Goal: Find specific page/section: Find specific page/section

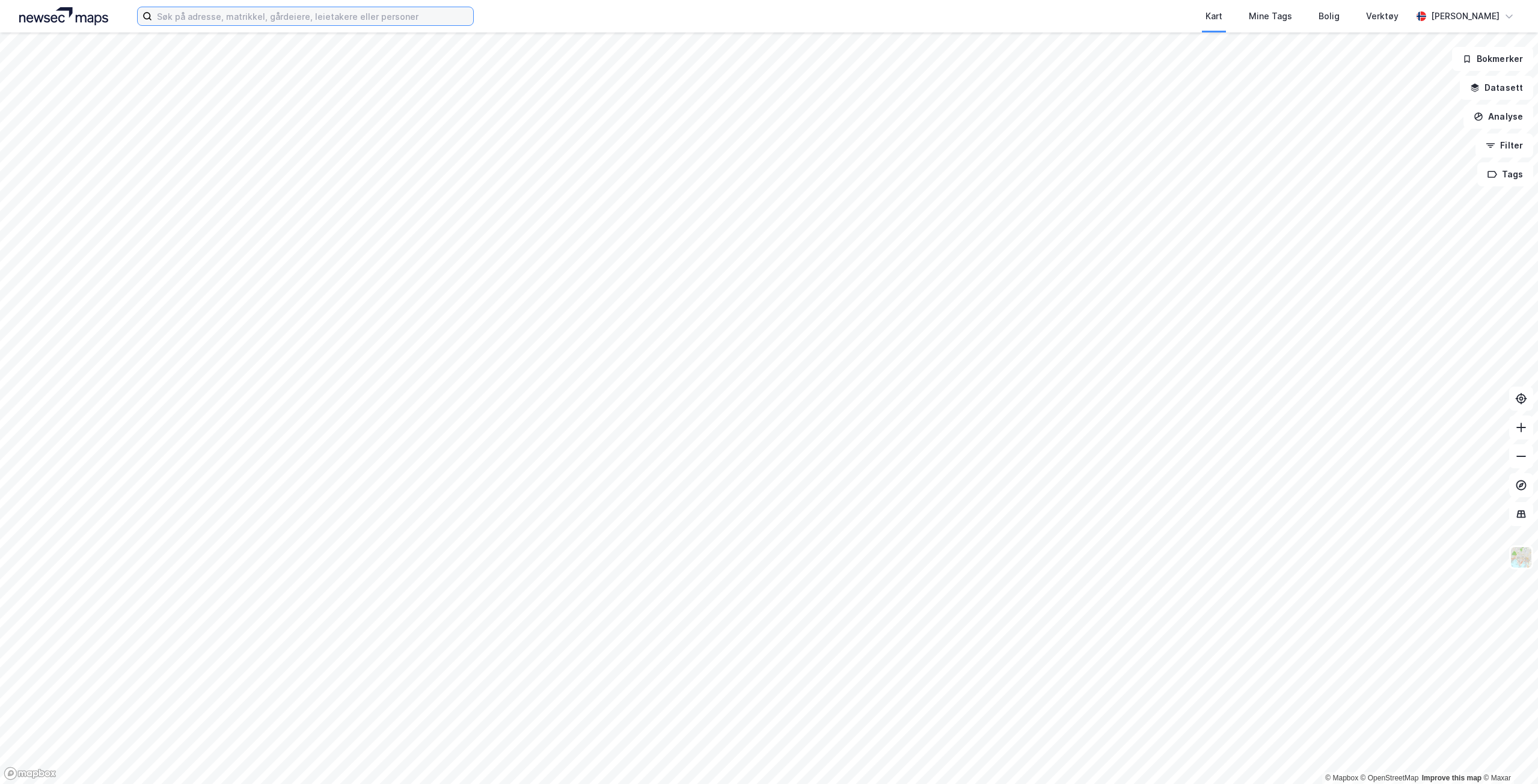
click at [221, 20] on input at bounding box center [313, 17] width 321 height 18
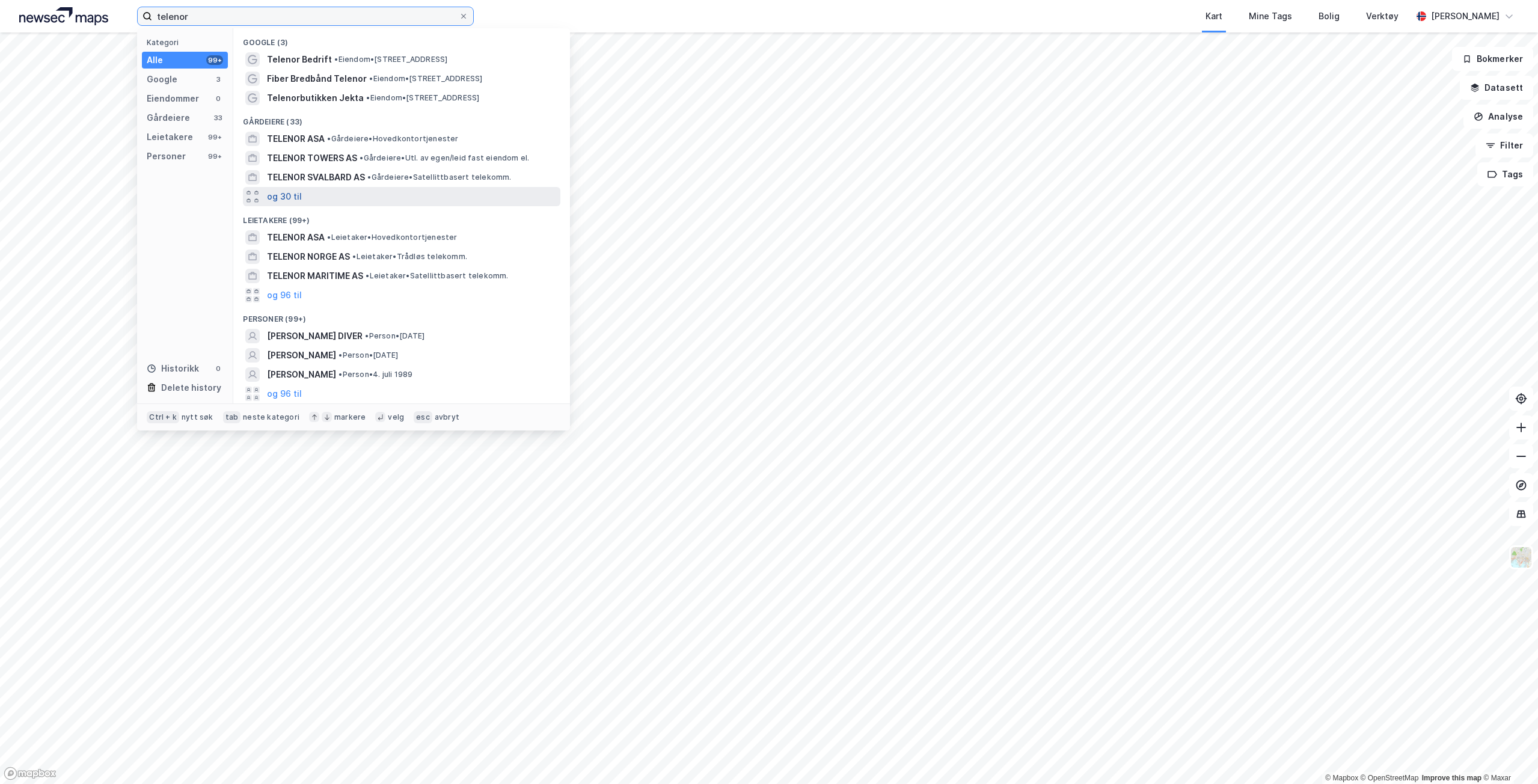
type input "telenor"
click at [281, 191] on button "og 30 til" at bounding box center [284, 196] width 35 height 14
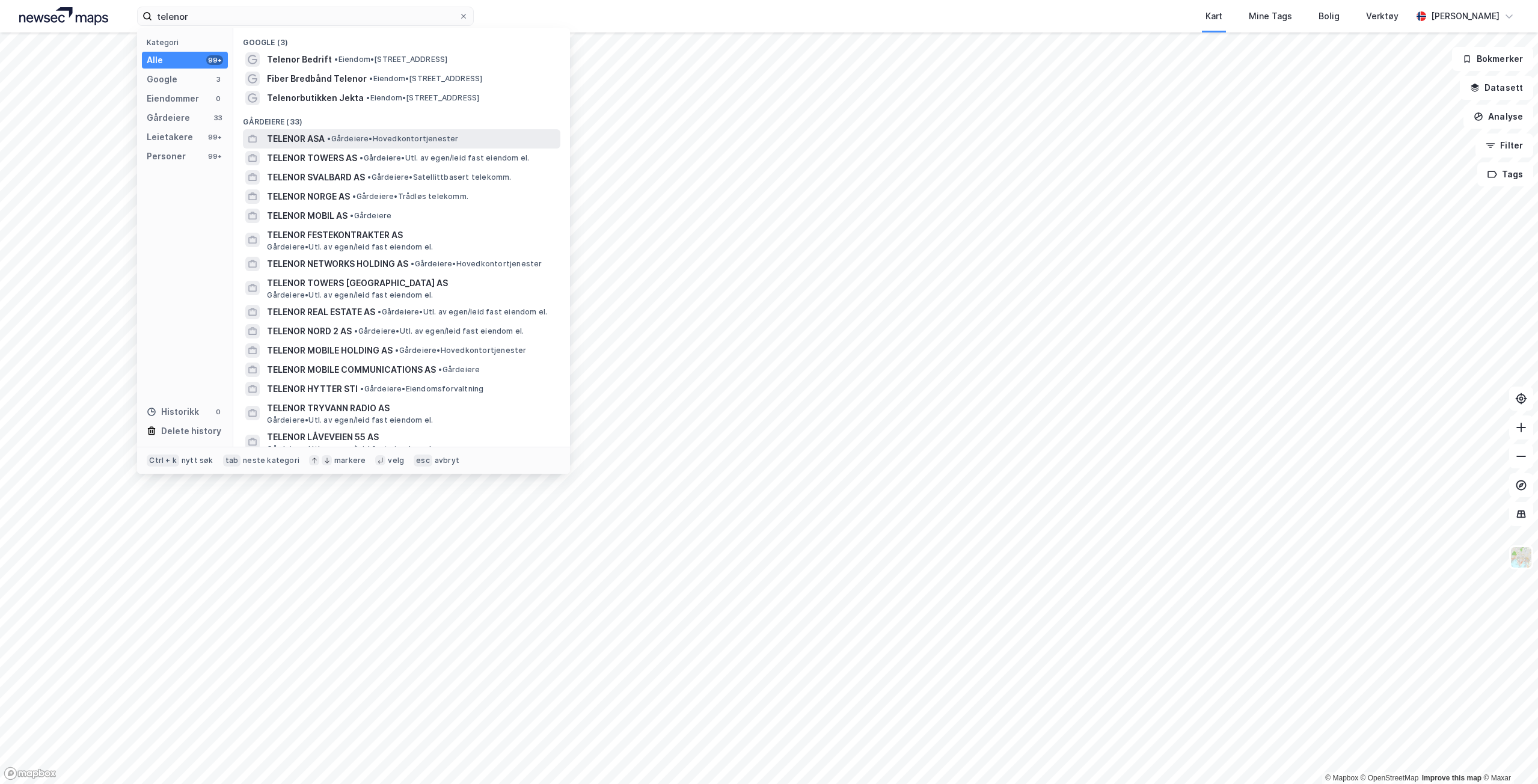
click at [299, 143] on span "TELENOR ASA" at bounding box center [296, 138] width 58 height 14
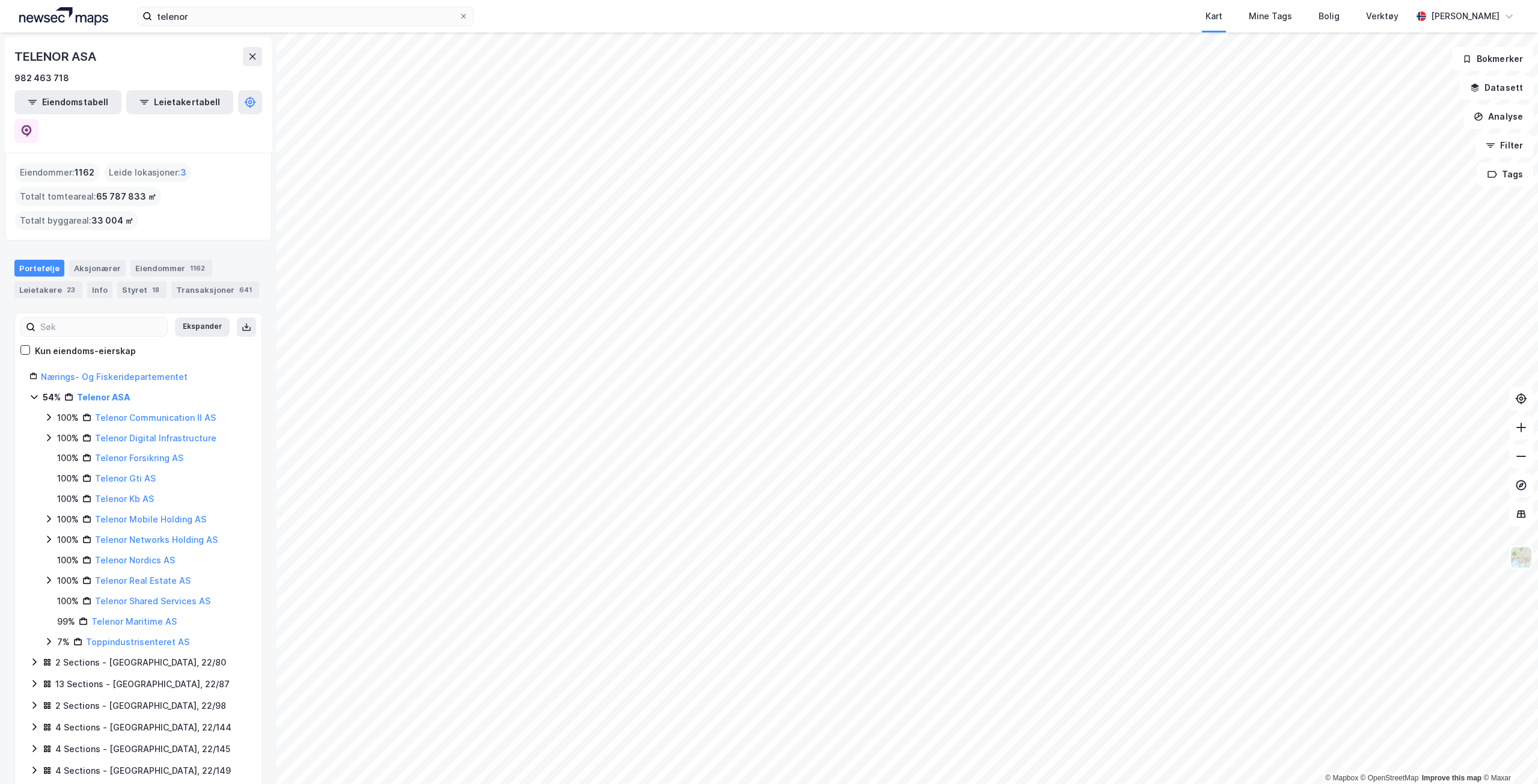
click at [48, 575] on icon at bounding box center [48, 580] width 10 height 10
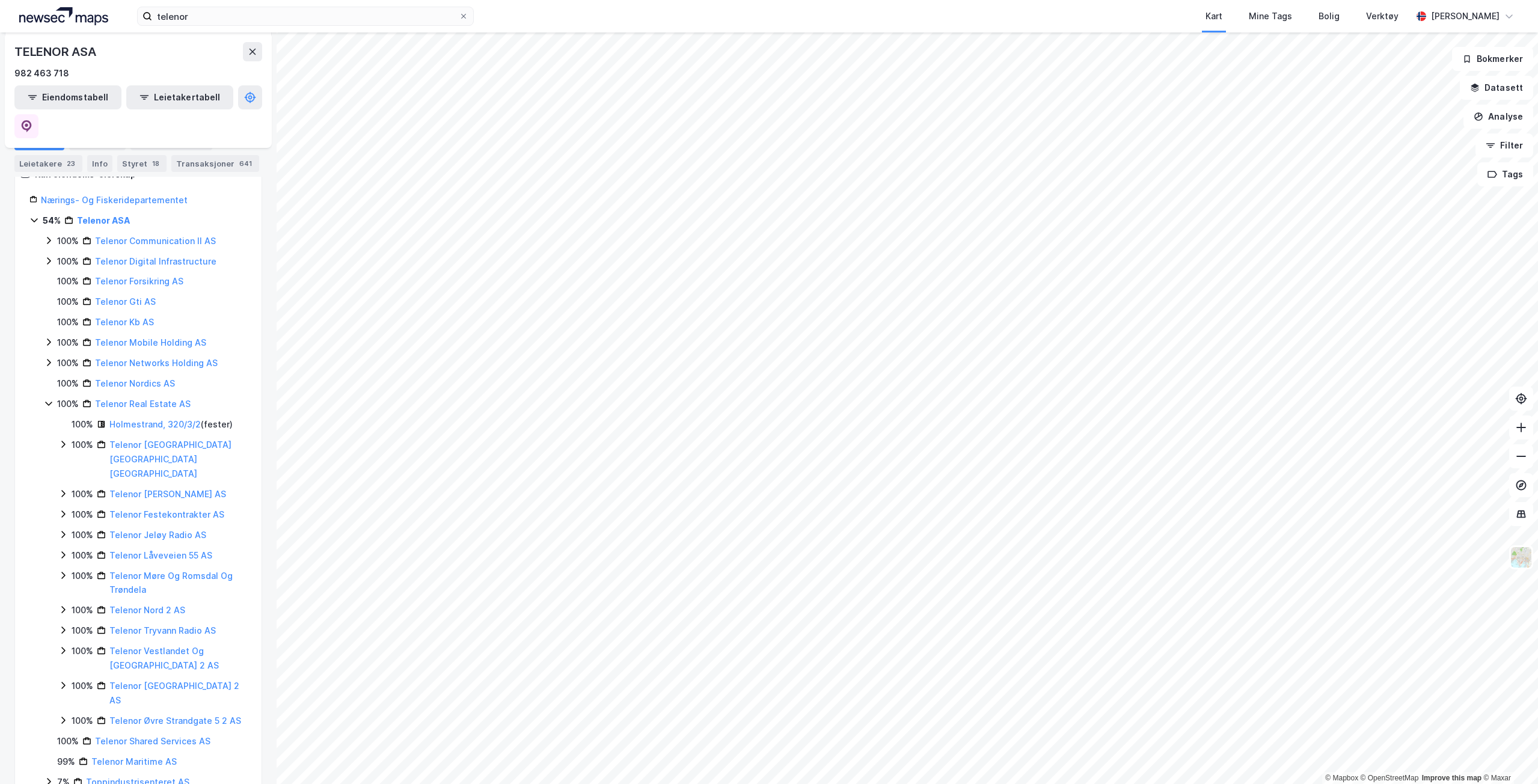
scroll to position [180, 0]
click at [61, 621] on icon at bounding box center [63, 626] width 10 height 10
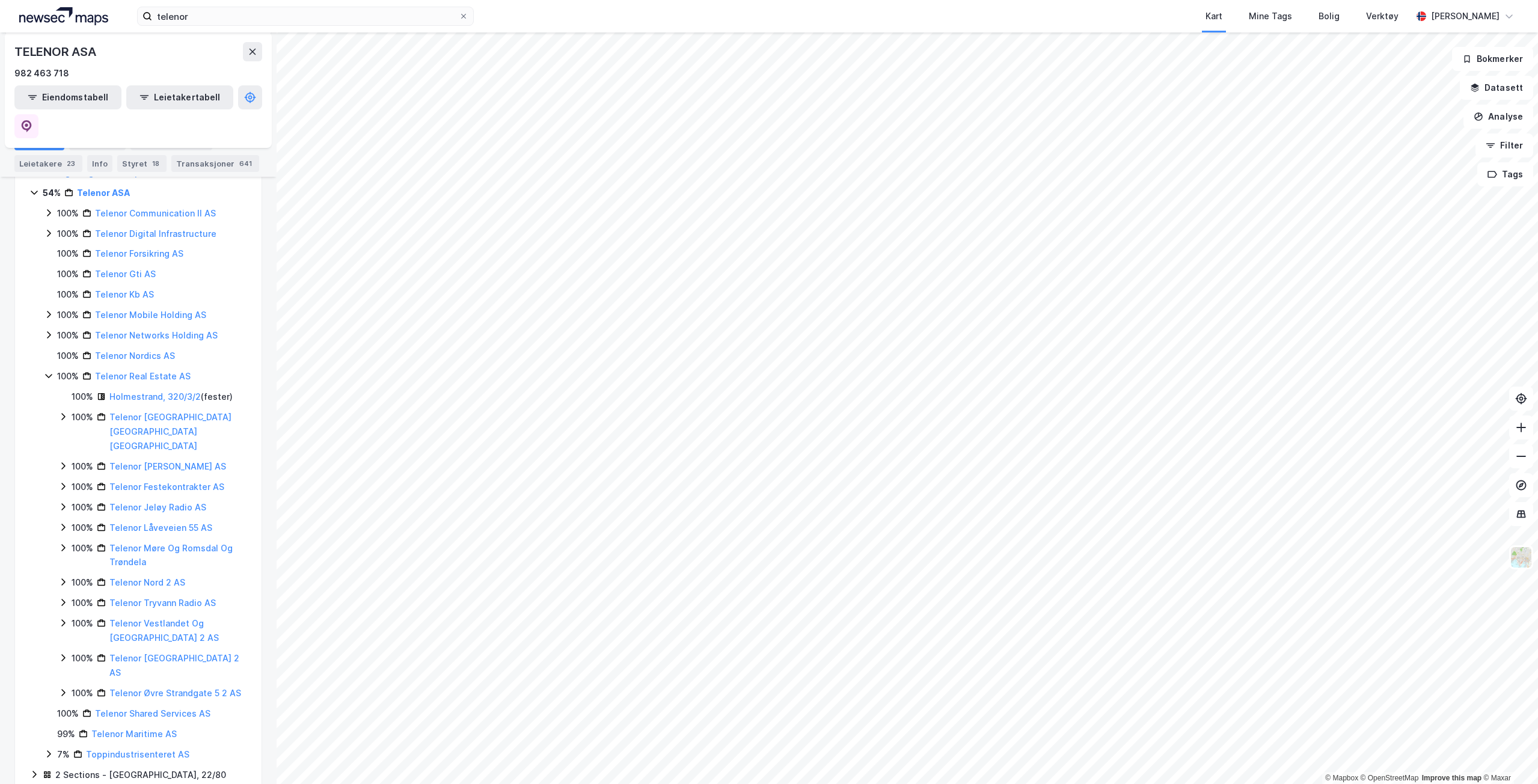
scroll to position [120, 0]
